Goal: Transaction & Acquisition: Purchase product/service

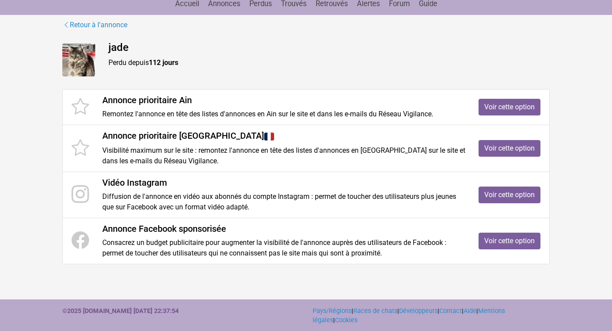
scroll to position [87, 0]
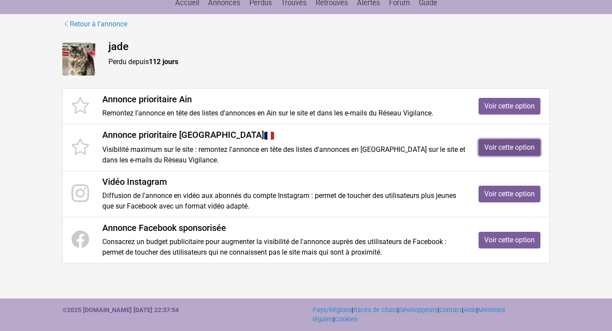
click at [500, 145] on link "Voir cette option" at bounding box center [510, 147] width 62 height 17
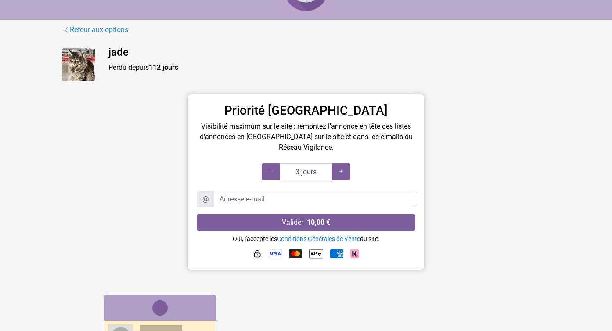
scroll to position [60, 0]
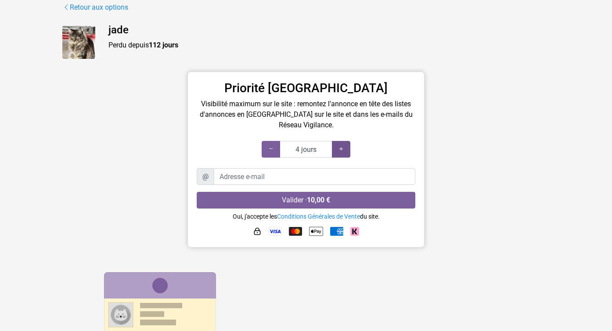
click at [345, 148] on div at bounding box center [341, 149] width 18 height 17
type input "8 jours"
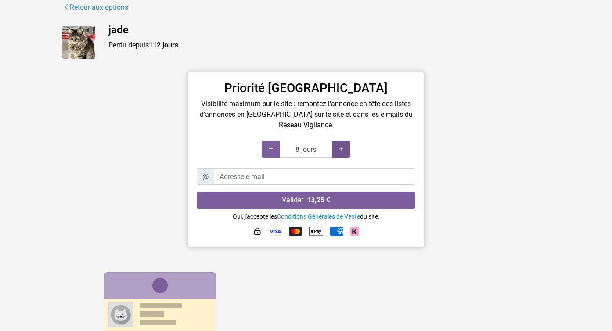
click at [345, 148] on div at bounding box center [341, 149] width 18 height 17
